Goal: Browse casually

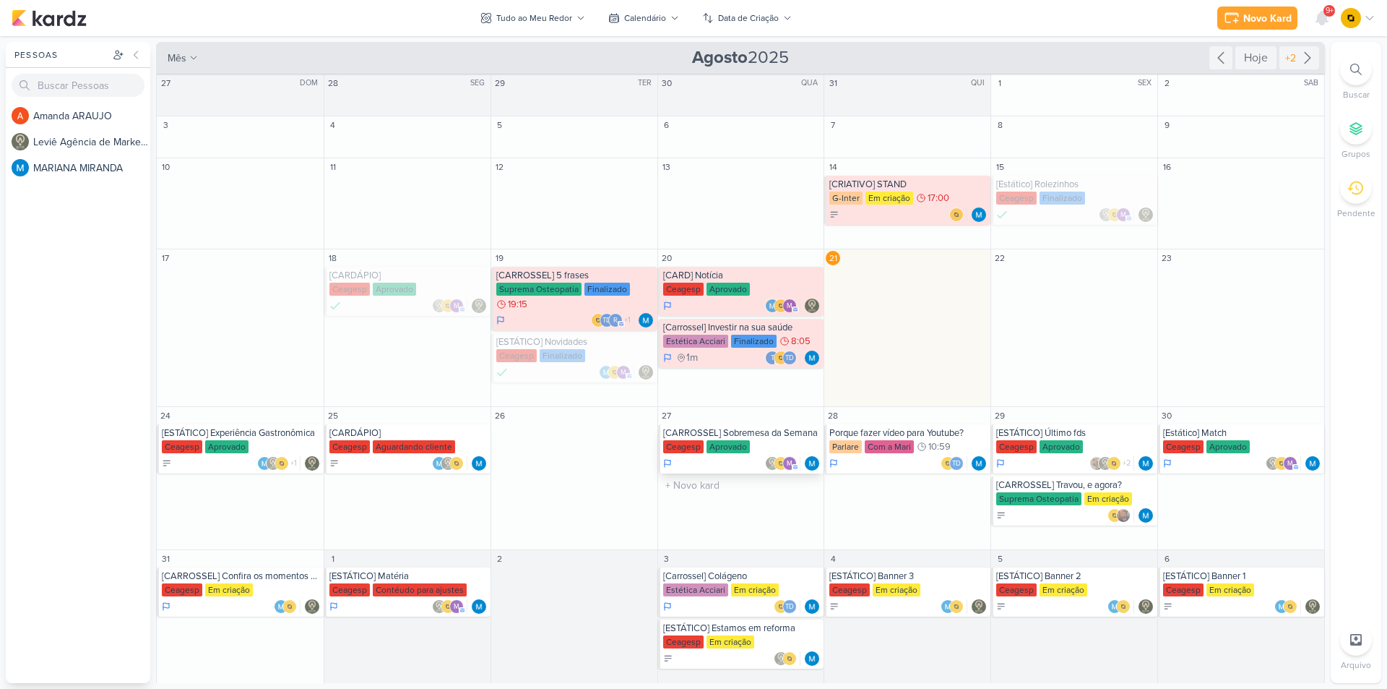
click at [755, 438] on div "[CARROSSEL] Sobremesa da Semana" at bounding box center [742, 433] width 158 height 12
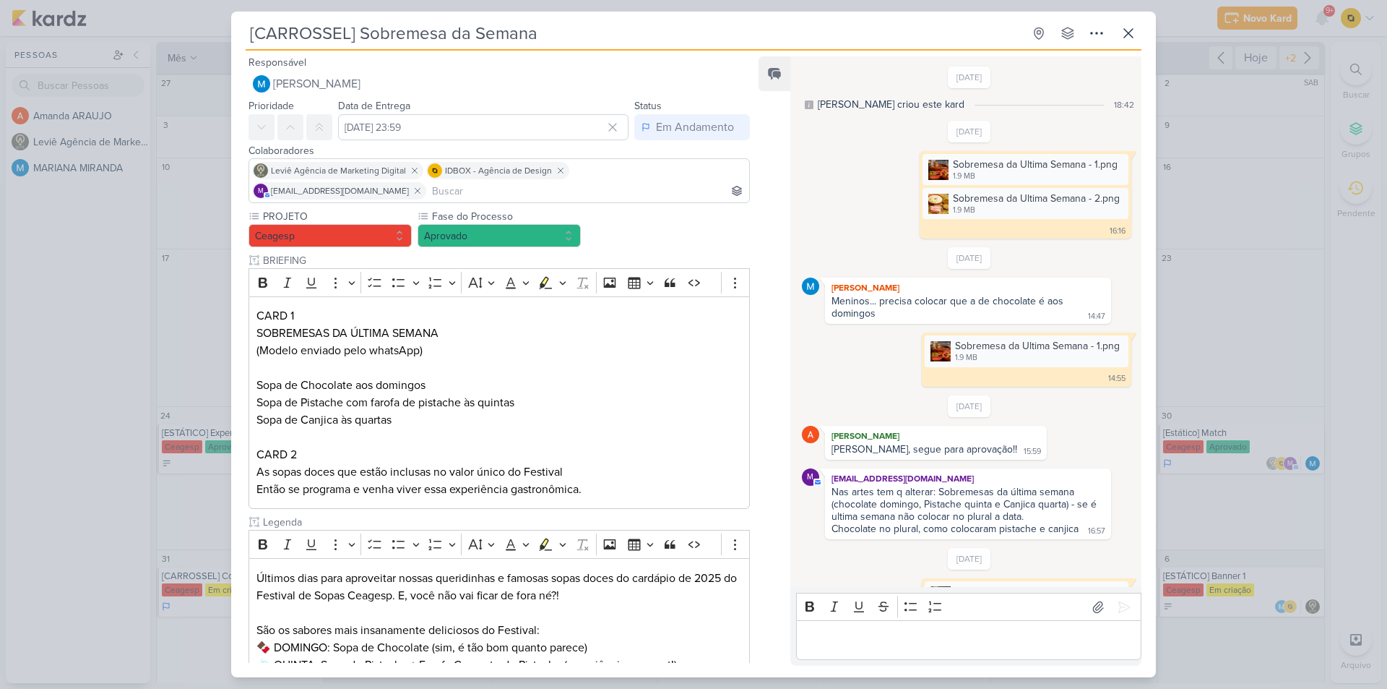
scroll to position [105, 0]
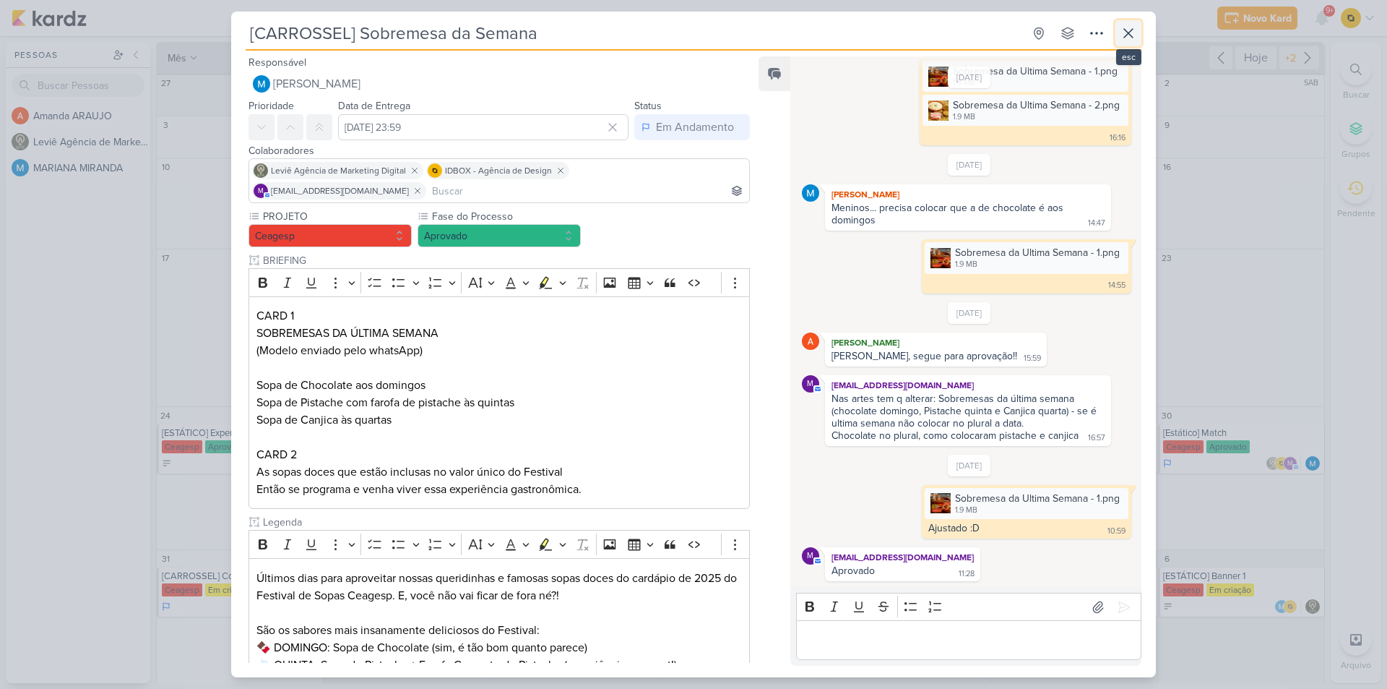
click at [1127, 31] on icon at bounding box center [1128, 33] width 9 height 9
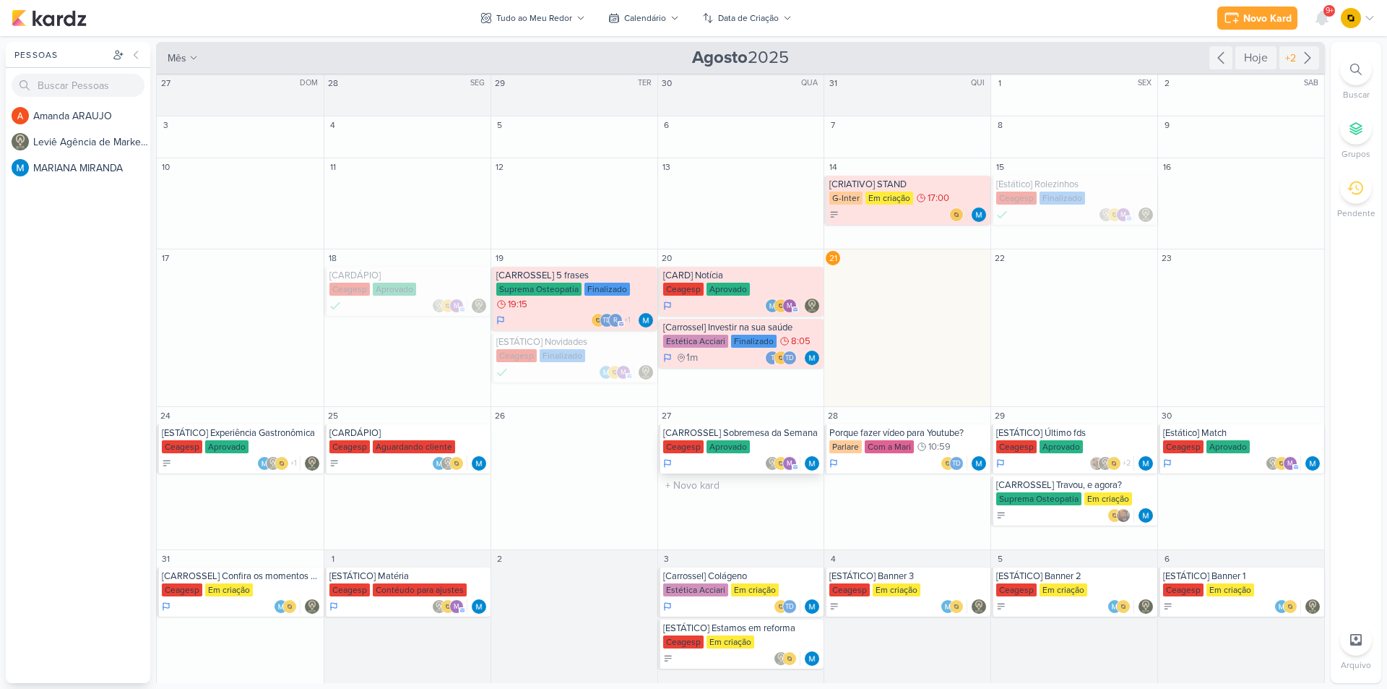
click at [799, 433] on div "[CARROSSEL] Sobremesa da Semana" at bounding box center [742, 433] width 158 height 12
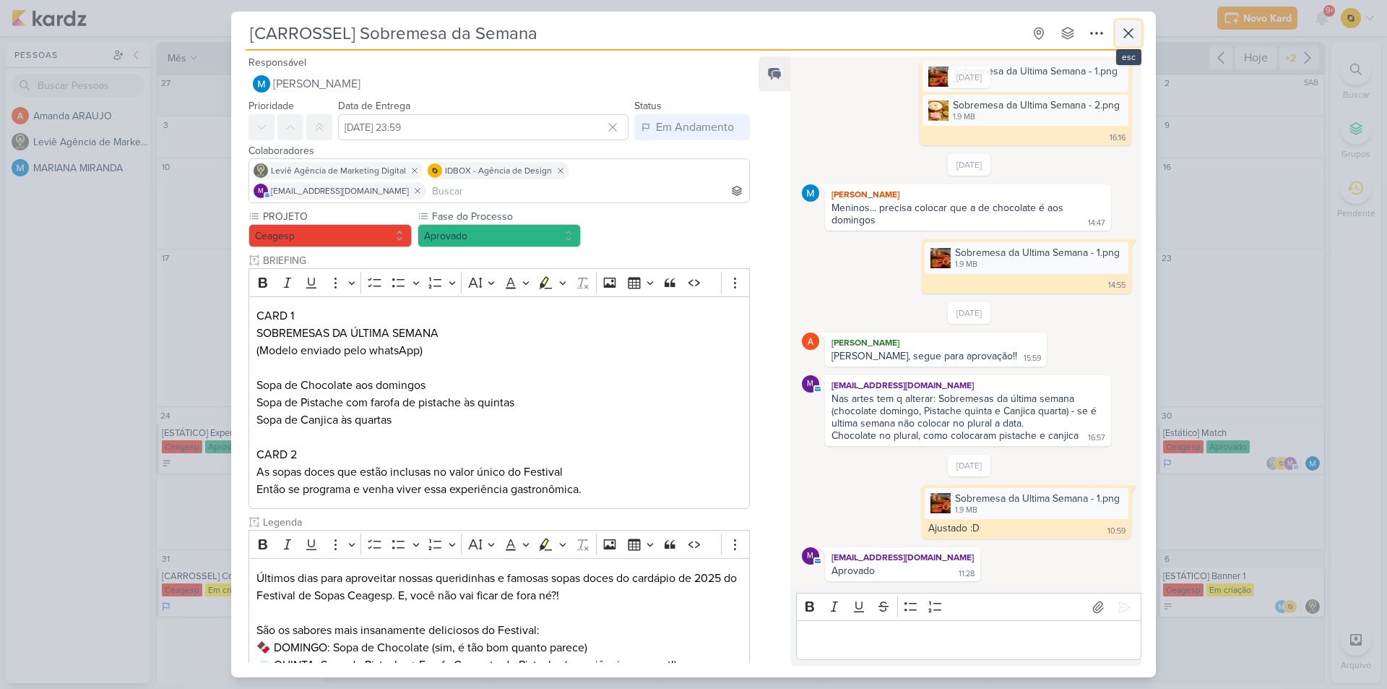
click at [1123, 32] on icon at bounding box center [1128, 33] width 17 height 17
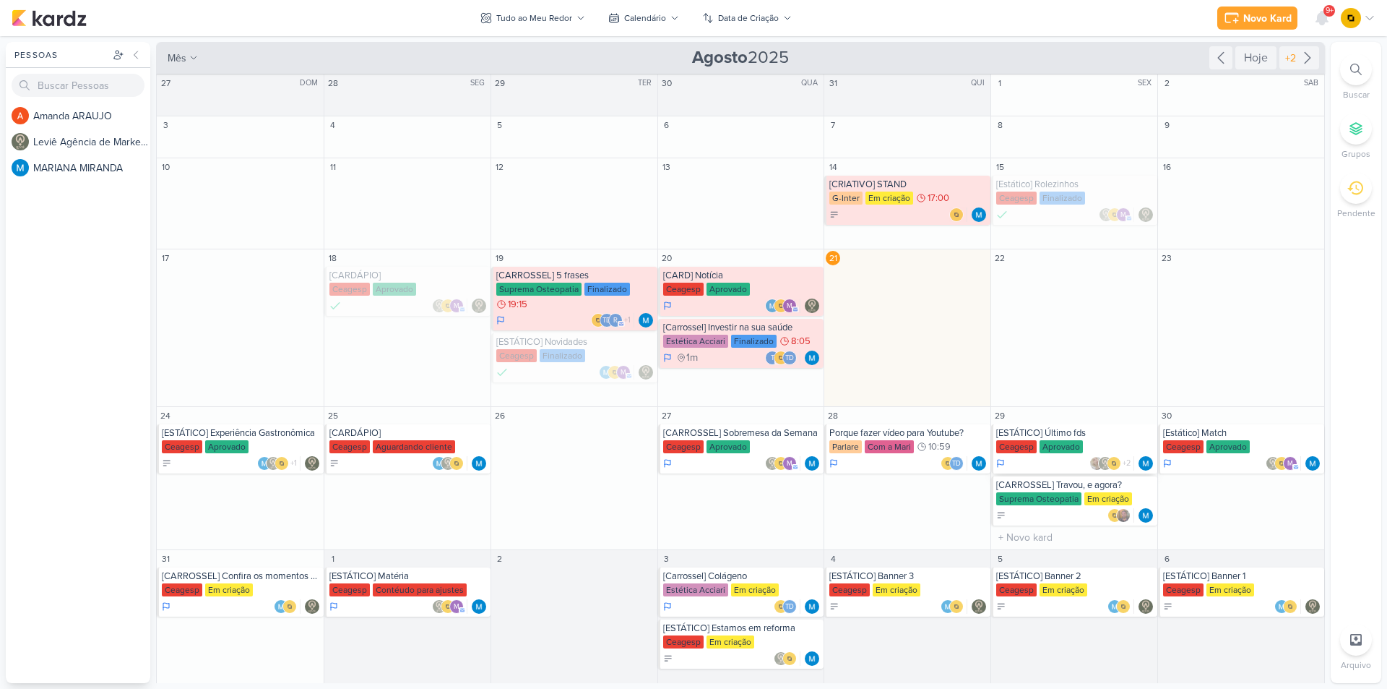
click at [1098, 429] on div "[ESTÁTICO] Último fds" at bounding box center [1075, 433] width 158 height 12
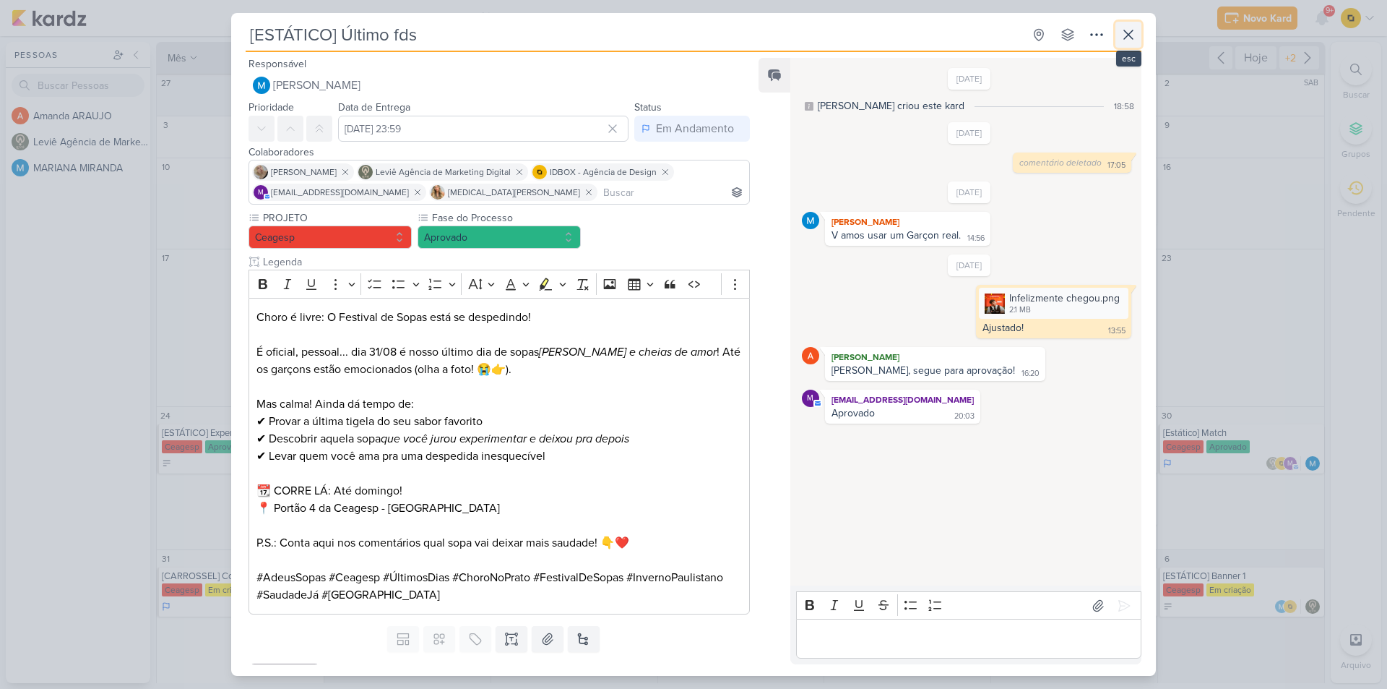
click at [1137, 36] on icon at bounding box center [1128, 34] width 17 height 17
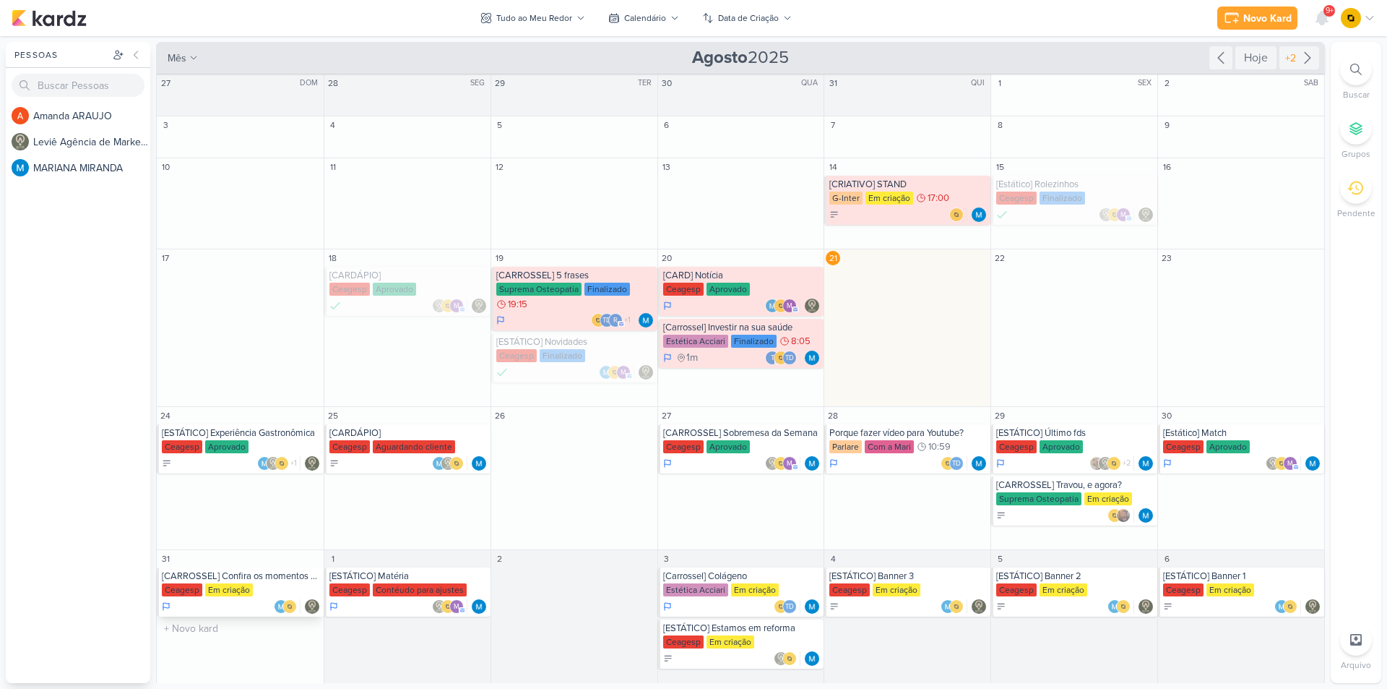
click at [262, 578] on div "[CARROSSEL] Confira os momentos especiais do nosso Festival de Sopas" at bounding box center [241, 576] width 159 height 12
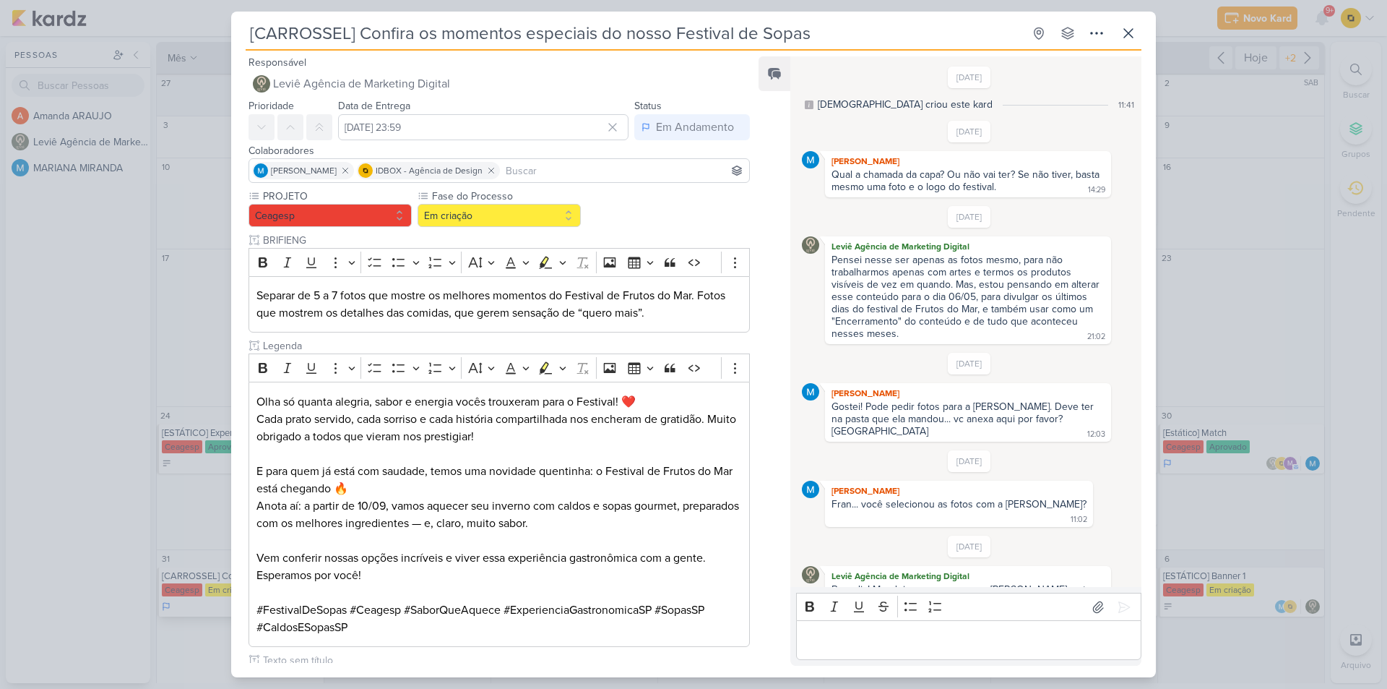
scroll to position [247, 0]
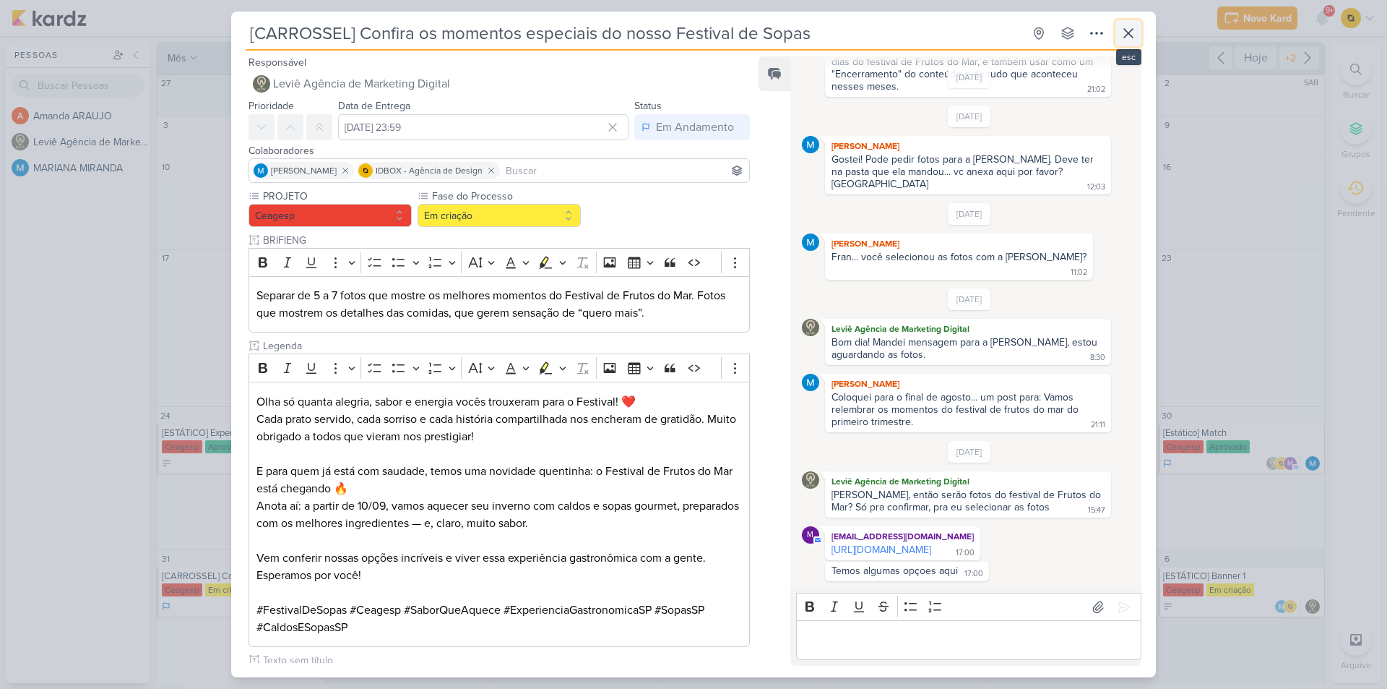
click at [1122, 35] on icon at bounding box center [1128, 33] width 17 height 17
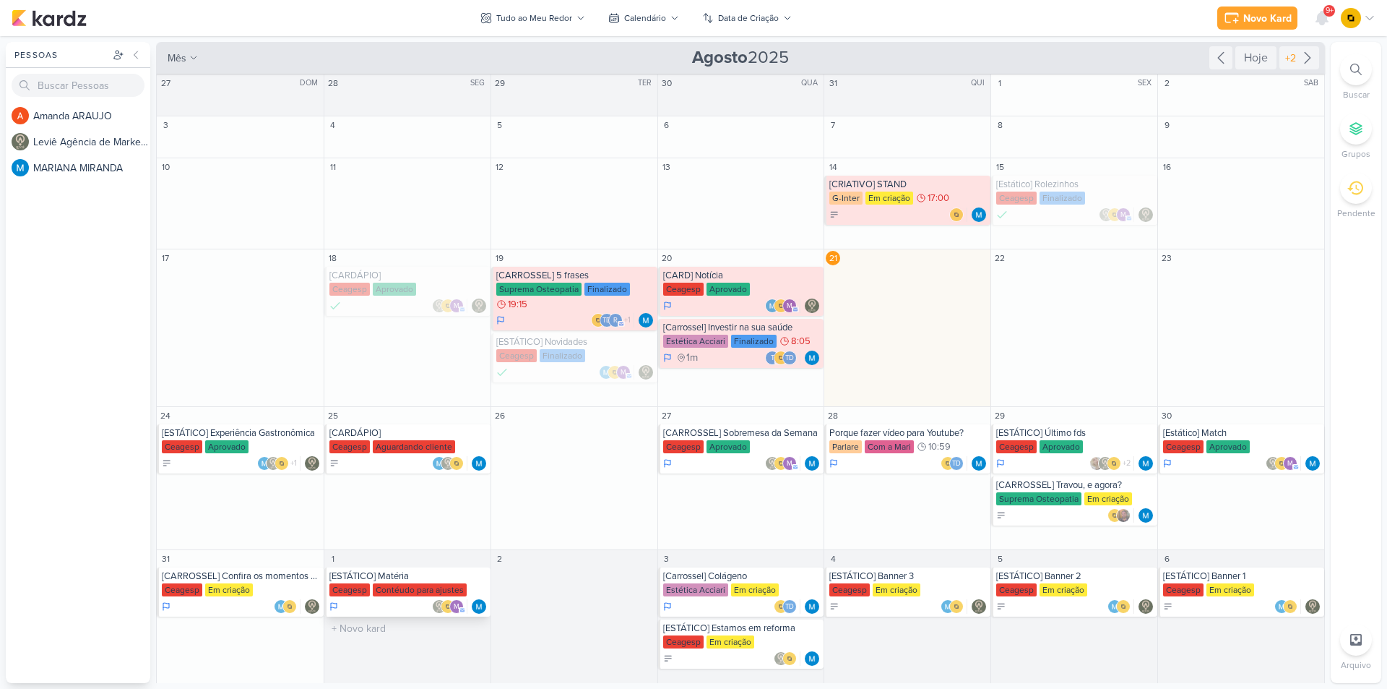
click at [421, 569] on div "[ESTÁTICO] Matéria [GEOGRAPHIC_DATA] Contéudo para ajustes m" at bounding box center [407, 591] width 166 height 49
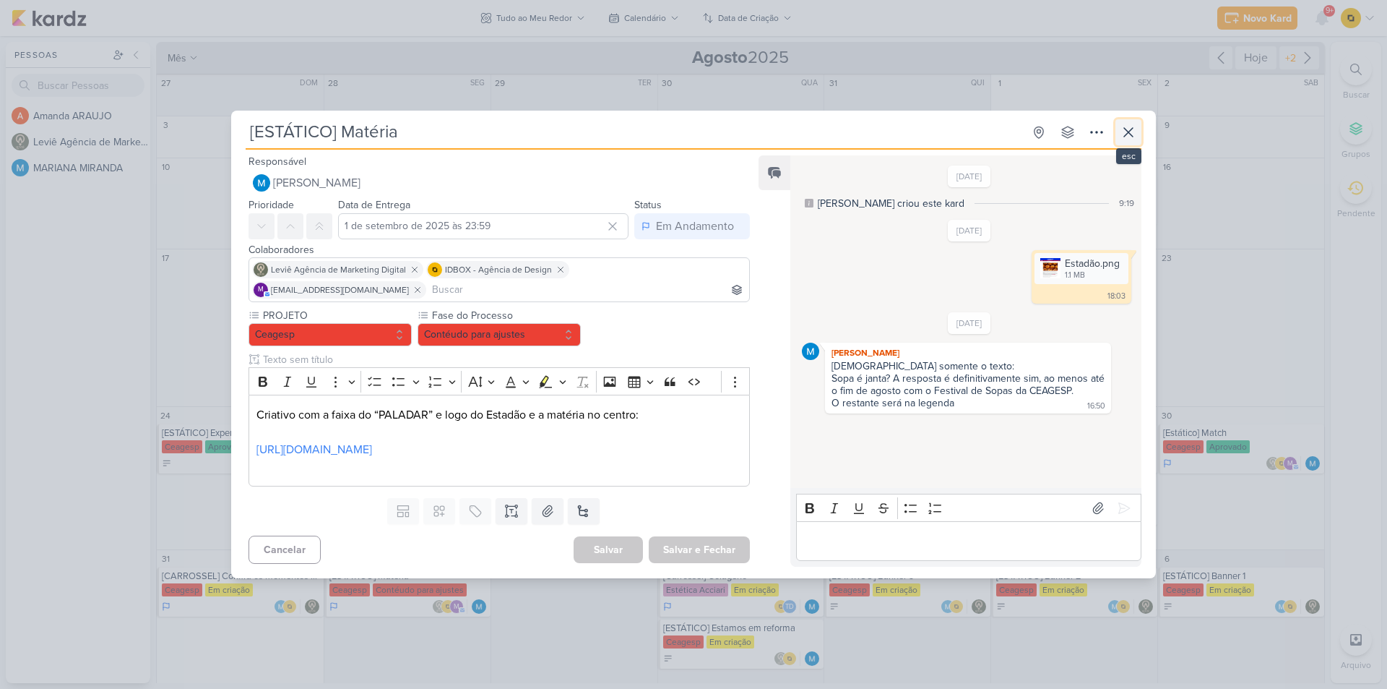
click at [1126, 134] on icon at bounding box center [1128, 132] width 17 height 17
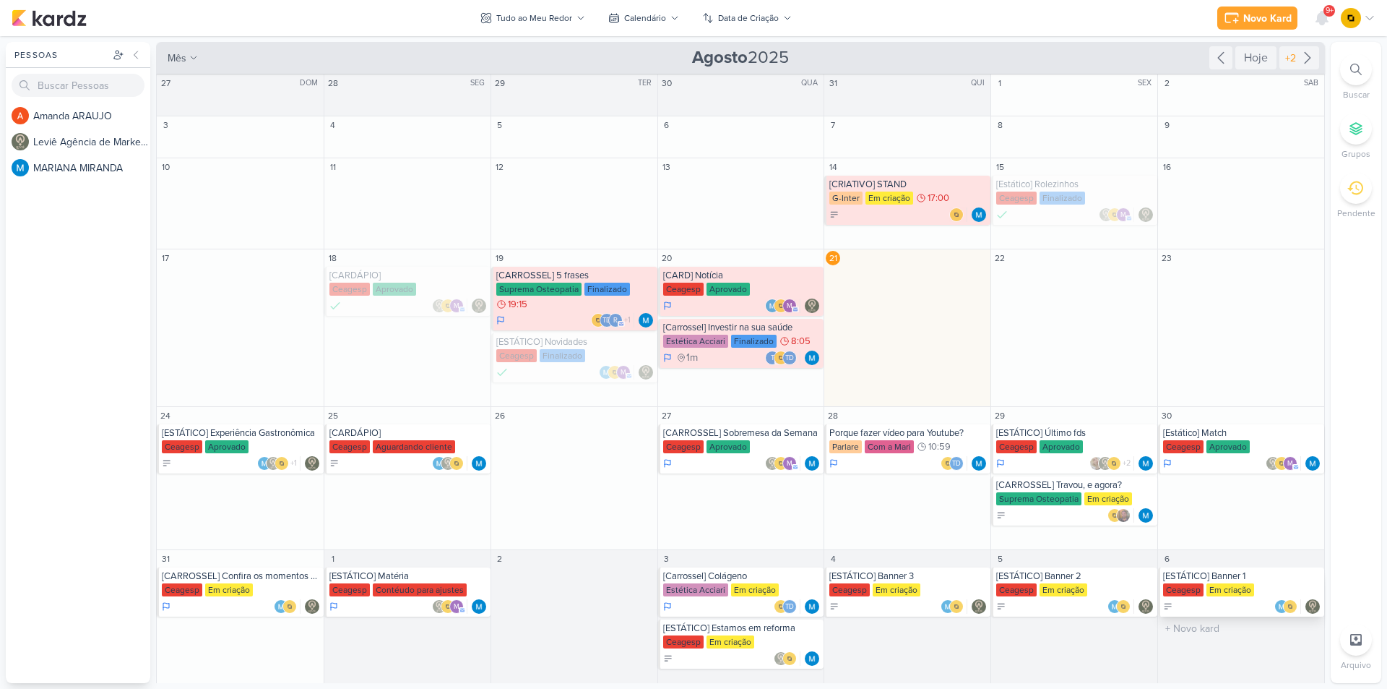
click at [1213, 576] on div "[ESTÁTICO] Banner 1" at bounding box center [1242, 576] width 158 height 12
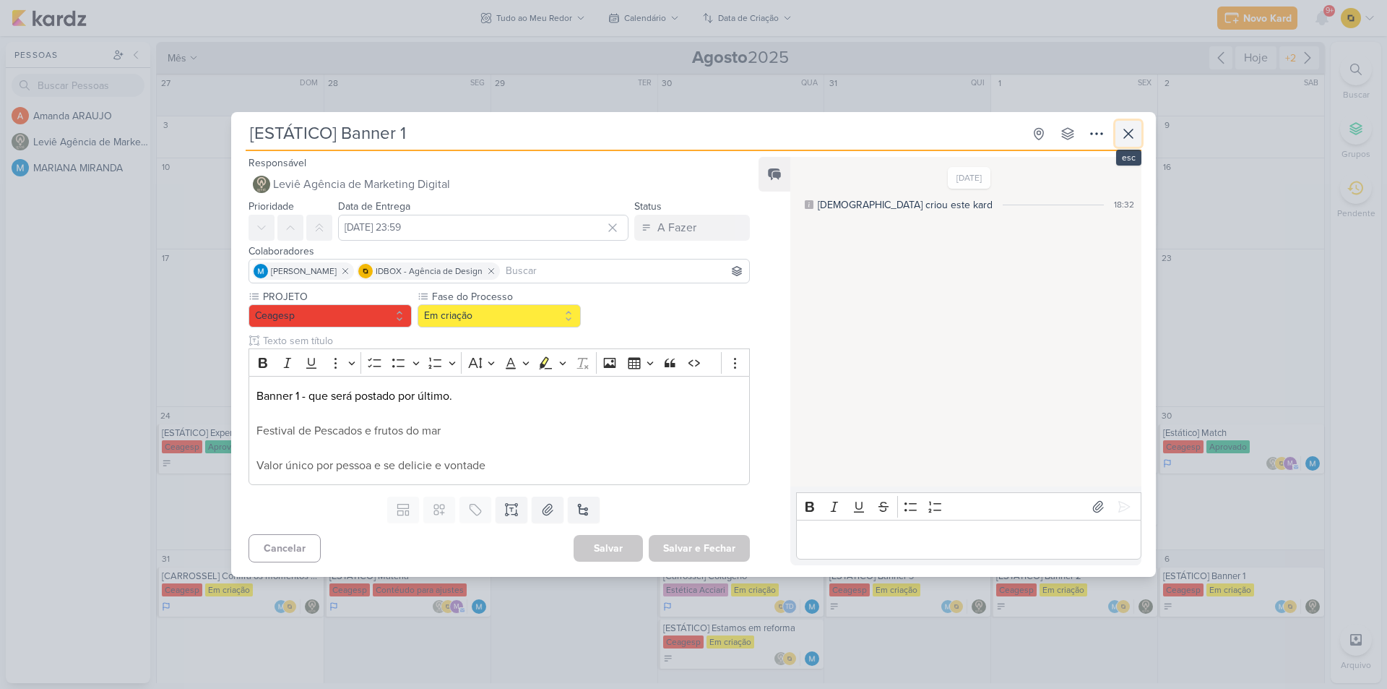
click at [1127, 130] on icon at bounding box center [1128, 133] width 17 height 17
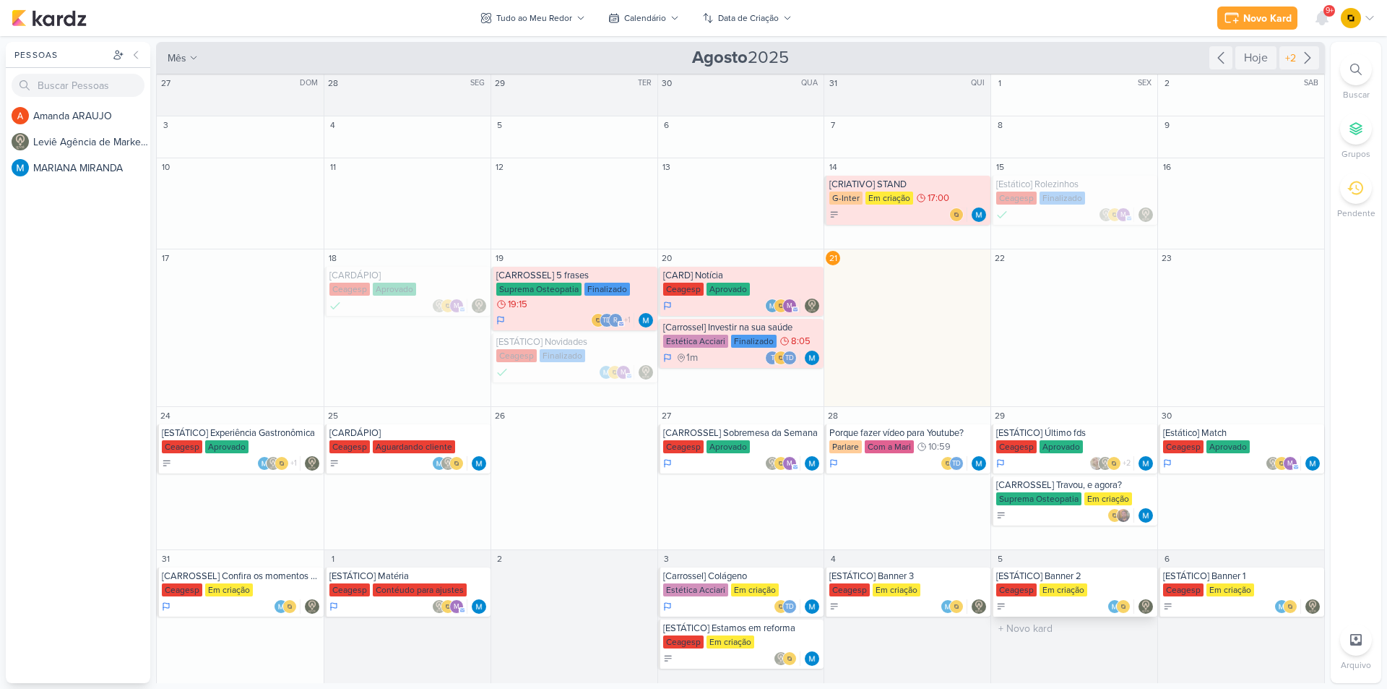
click at [1054, 588] on div "Em criação" at bounding box center [1064, 589] width 48 height 13
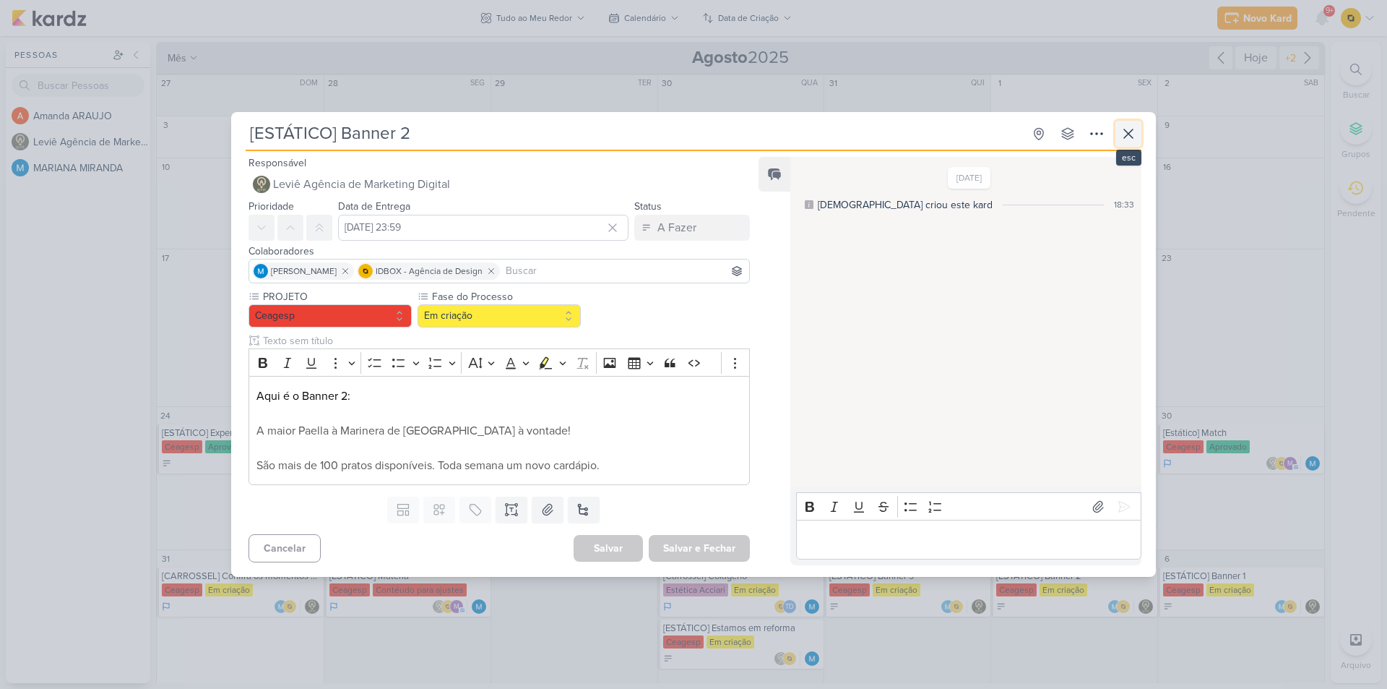
click at [1130, 139] on icon at bounding box center [1128, 133] width 17 height 17
